Goal: Communication & Community: Share content

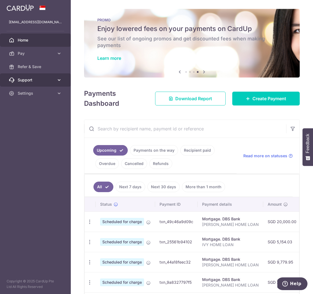
click at [45, 79] on span "Support" at bounding box center [36, 80] width 37 height 6
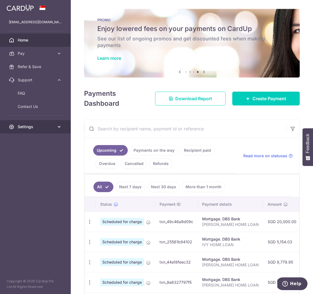
click at [35, 126] on span "Settings" at bounding box center [36, 127] width 37 height 6
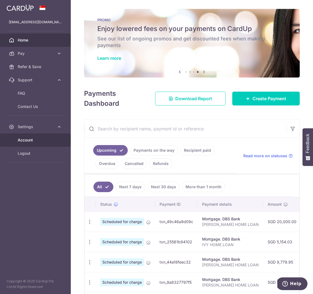
click at [32, 143] on link "Account" at bounding box center [35, 139] width 71 height 13
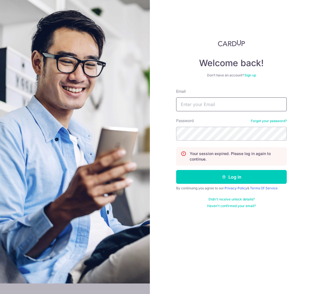
type input "[EMAIL_ADDRESS][DOMAIN_NAME]"
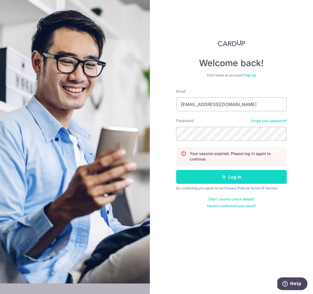
drag, startPoint x: 216, startPoint y: 175, endPoint x: 212, endPoint y: 174, distance: 4.3
click at [216, 175] on button "Log in" at bounding box center [231, 177] width 111 height 14
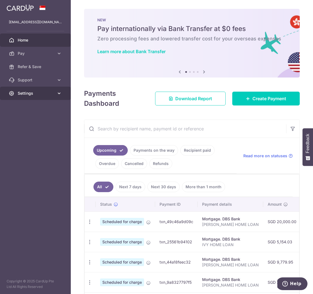
click at [35, 97] on link "Settings" at bounding box center [35, 93] width 71 height 13
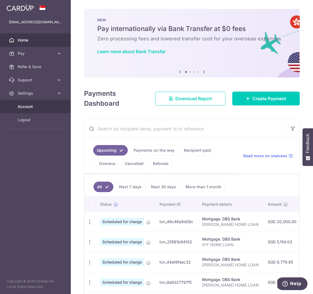
click at [33, 109] on span "Account" at bounding box center [36, 107] width 37 height 6
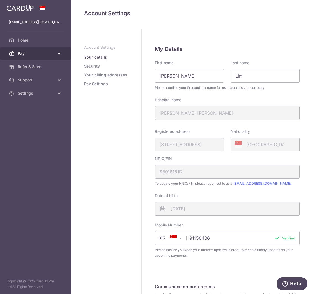
click at [26, 52] on span "Pay" at bounding box center [36, 54] width 37 height 6
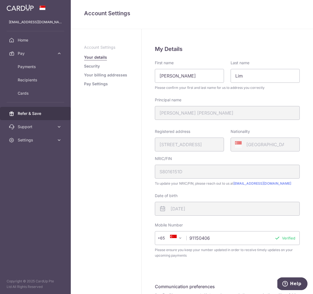
drag, startPoint x: 33, startPoint y: 110, endPoint x: 27, endPoint y: 109, distance: 5.4
click at [33, 110] on link "Refer & Save" at bounding box center [35, 113] width 71 height 13
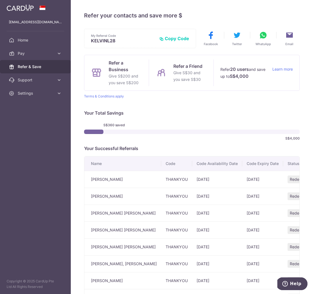
click at [175, 38] on button "Copy Code" at bounding box center [174, 39] width 30 height 6
drag, startPoint x: 189, startPoint y: 68, endPoint x: 183, endPoint y: 67, distance: 5.6
click at [189, 68] on p "Refer a Friend" at bounding box center [189, 66] width 33 height 7
drag, startPoint x: 171, startPoint y: 71, endPoint x: 135, endPoint y: 71, distance: 36.2
click at [171, 71] on div "Refer a Friend Give S$30 and you save S$30" at bounding box center [181, 72] width 65 height 27
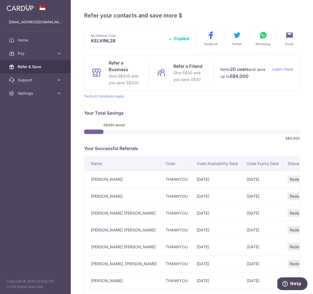
click at [261, 37] on icon at bounding box center [263, 35] width 9 height 9
click at [263, 37] on icon at bounding box center [263, 35] width 9 height 9
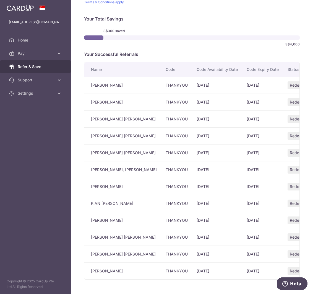
scroll to position [91, 0]
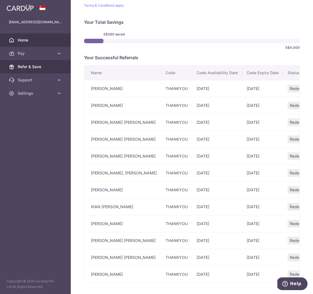
click at [22, 41] on span "Home" at bounding box center [36, 40] width 37 height 6
